Goal: Navigation & Orientation: Find specific page/section

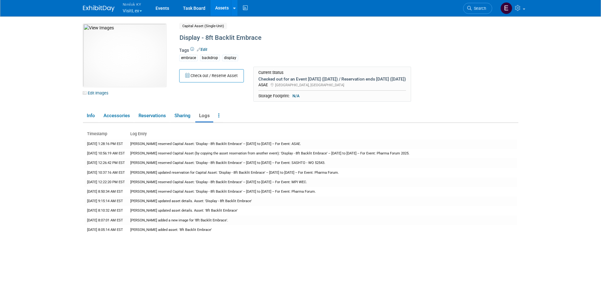
click at [127, 11] on button "Nimlok KY VisitLex" at bounding box center [136, 8] width 28 height 16
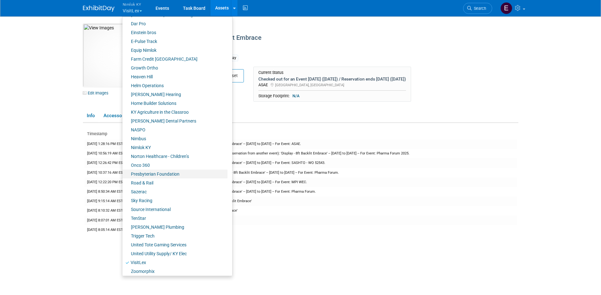
scroll to position [143, 0]
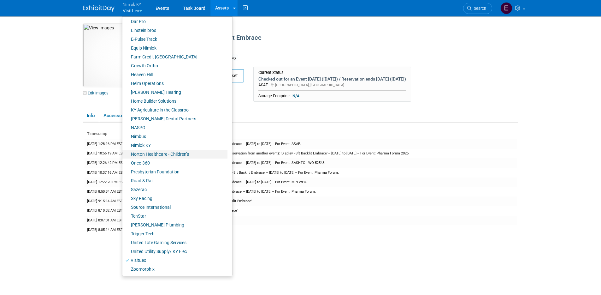
click at [154, 153] on link "Norton Healthcare - Children’s" at bounding box center [174, 153] width 105 height 9
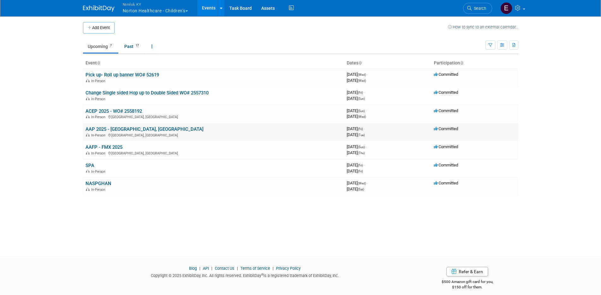
click at [113, 129] on link "AAP 2025 - [GEOGRAPHIC_DATA], [GEOGRAPHIC_DATA]" at bounding box center [144, 129] width 118 height 6
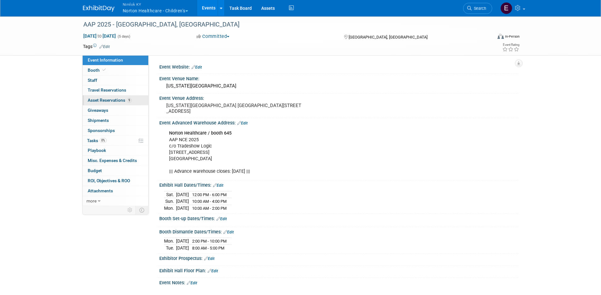
click at [111, 100] on span "Asset Reservations 9" at bounding box center [110, 99] width 44 height 5
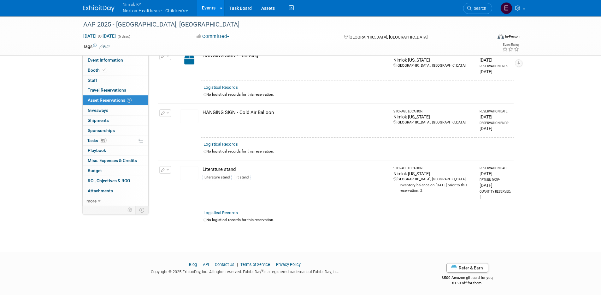
scroll to position [439, 0]
